Goal: Transaction & Acquisition: Book appointment/travel/reservation

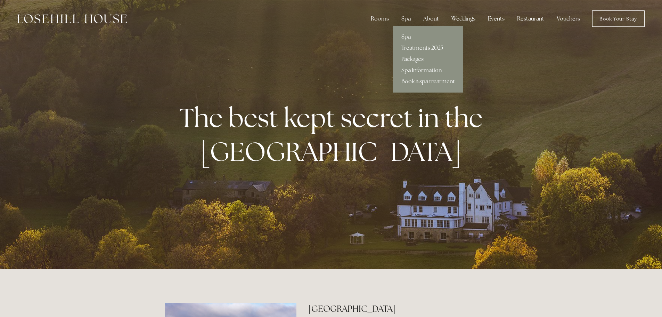
click at [404, 21] on div "Spa" at bounding box center [406, 19] width 21 height 14
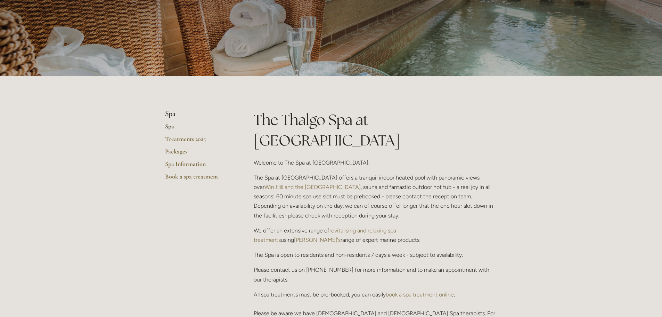
scroll to position [139, 0]
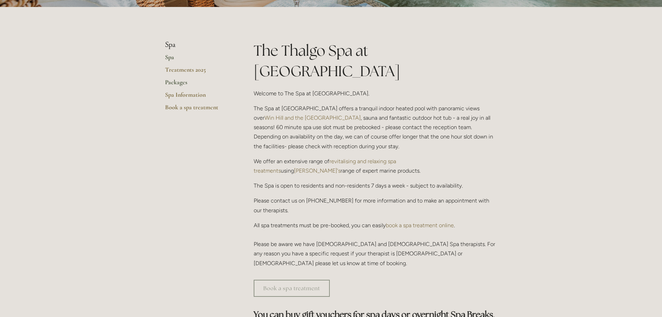
click at [179, 83] on link "Packages" at bounding box center [198, 84] width 66 height 13
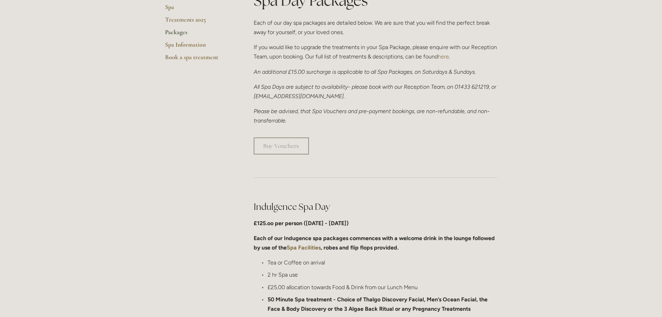
scroll to position [243, 0]
